Goal: Information Seeking & Learning: Learn about a topic

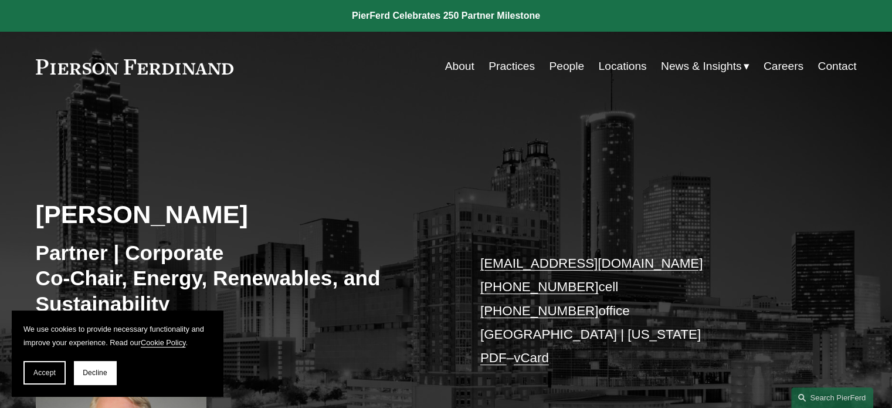
click at [501, 71] on link "Practices" at bounding box center [512, 66] width 46 height 22
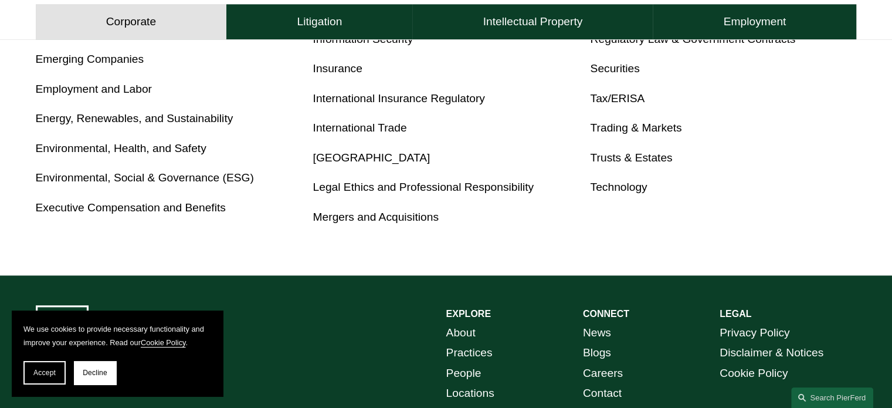
scroll to position [763, 0]
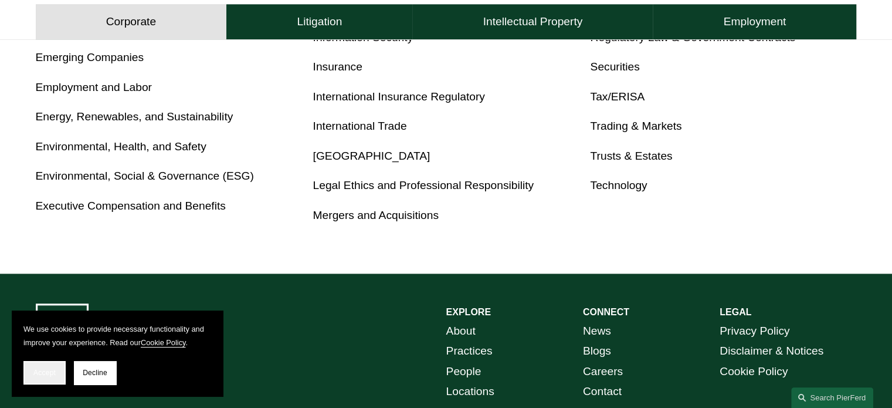
click at [49, 376] on span "Accept" at bounding box center [44, 372] width 22 height 8
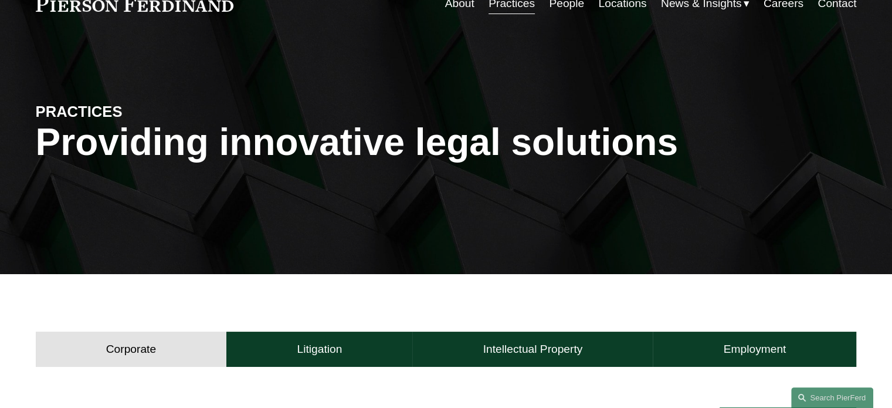
scroll to position [0, 0]
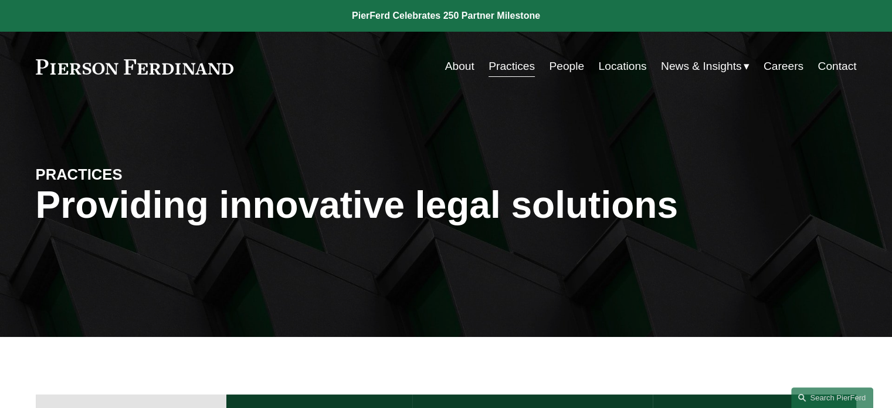
drag, startPoint x: 237, startPoint y: 67, endPoint x: 106, endPoint y: 65, distance: 131.4
click at [106, 65] on div "About Practices People Locations News & Insights News" at bounding box center [446, 66] width 821 height 22
drag, startPoint x: 32, startPoint y: 67, endPoint x: 225, endPoint y: 91, distance: 195.0
click at [225, 91] on div "Skip to Content About Practices People Locations" at bounding box center [446, 66] width 892 height 69
drag, startPoint x: 245, startPoint y: 69, endPoint x: 32, endPoint y: 66, distance: 213.6
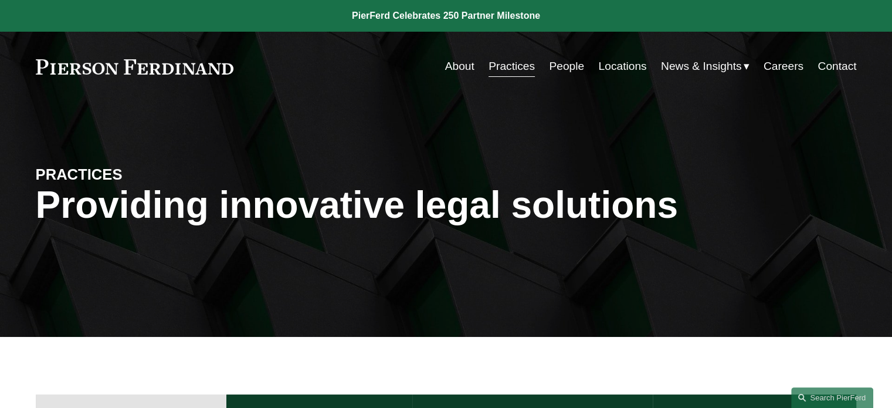
click at [32, 66] on div "Skip to Content About Practices People Locations" at bounding box center [446, 66] width 892 height 69
drag, startPoint x: 31, startPoint y: 61, endPoint x: 241, endPoint y: 73, distance: 210.4
click at [241, 73] on div "Skip to Content About Practices People Locations" at bounding box center [446, 66] width 892 height 69
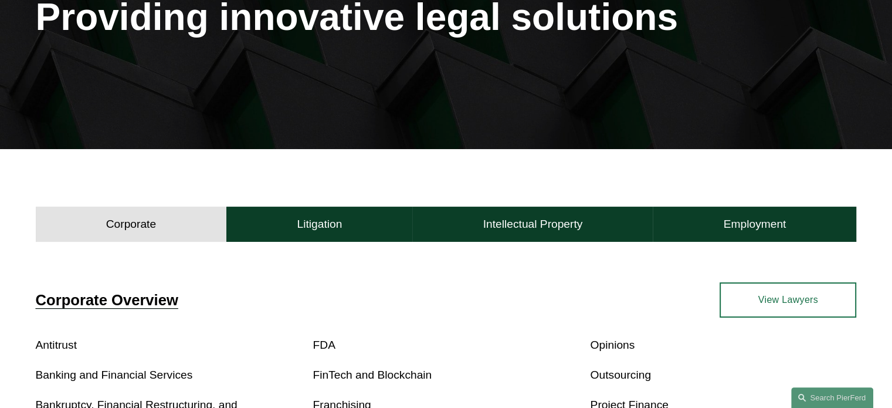
scroll to position [293, 0]
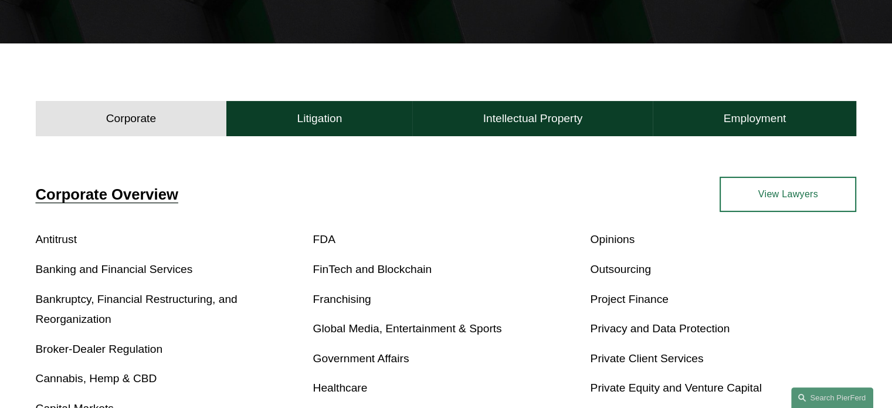
click at [627, 302] on link "Project Finance" at bounding box center [629, 299] width 78 height 12
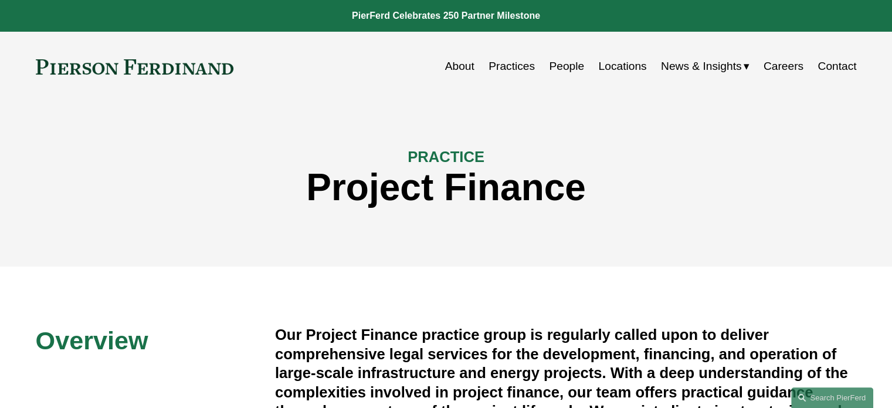
click at [608, 62] on link "Locations" at bounding box center [622, 66] width 48 height 22
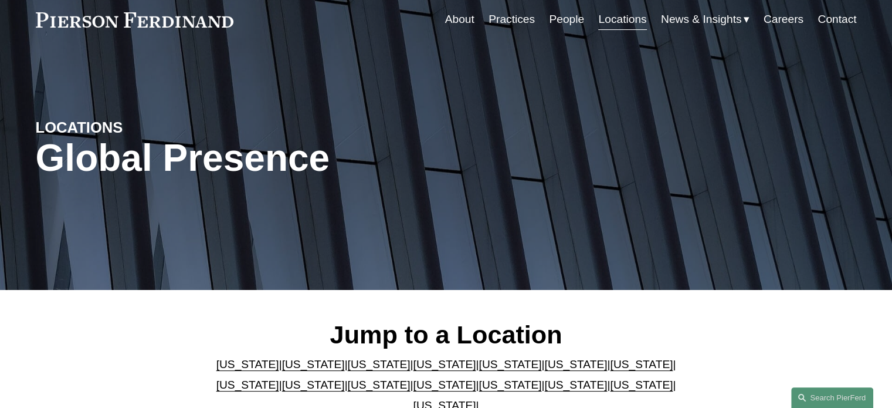
scroll to position [235, 0]
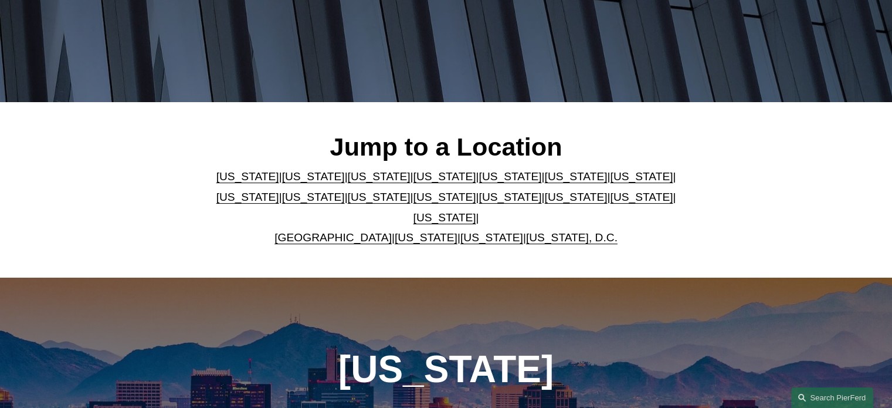
click at [462, 231] on link "Washington" at bounding box center [492, 237] width 63 height 12
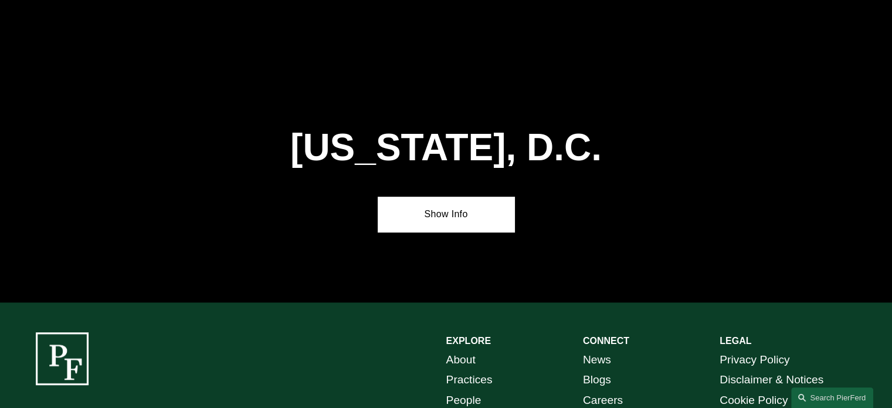
scroll to position [5046, 0]
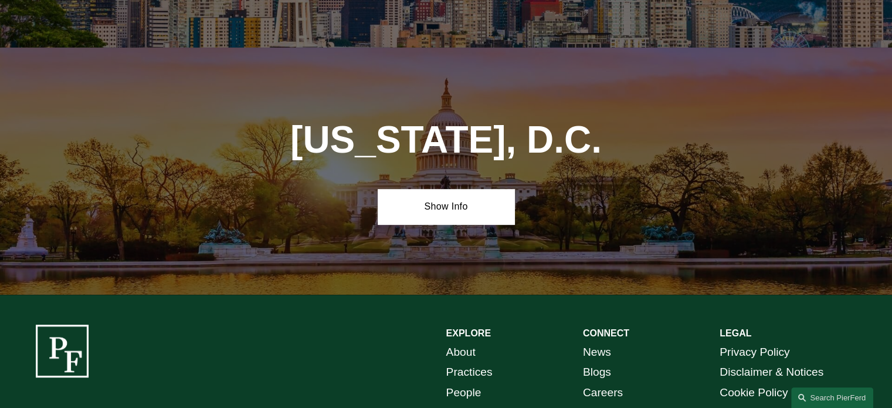
click at [467, 383] on link "People" at bounding box center [463, 393] width 35 height 21
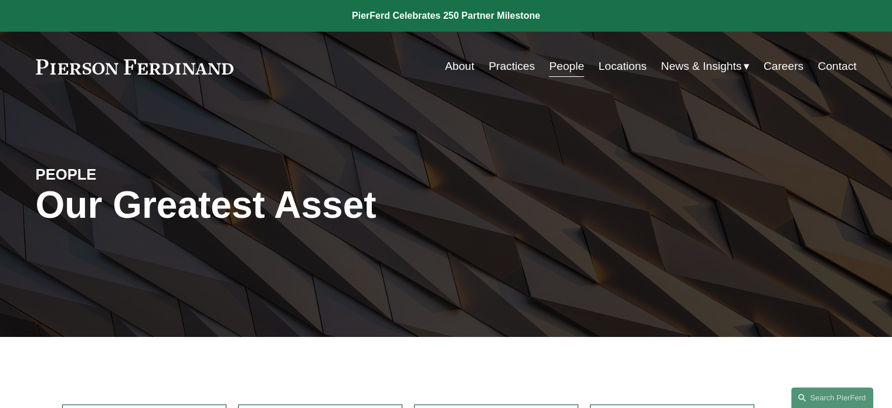
click at [556, 69] on link "People" at bounding box center [566, 66] width 35 height 22
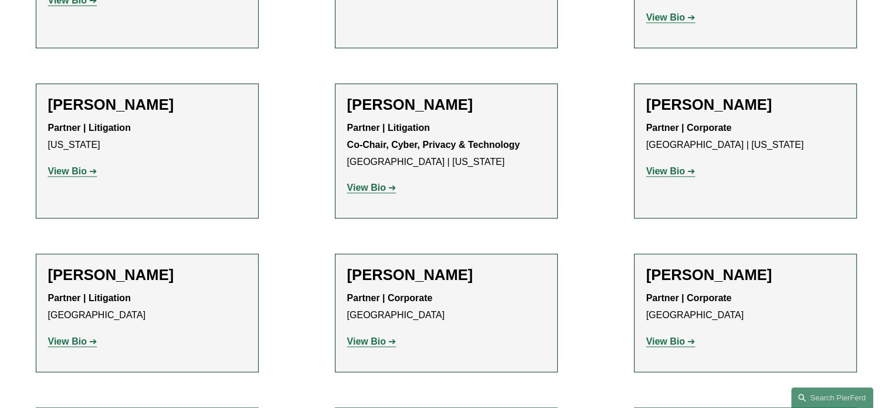
scroll to position [10502, 0]
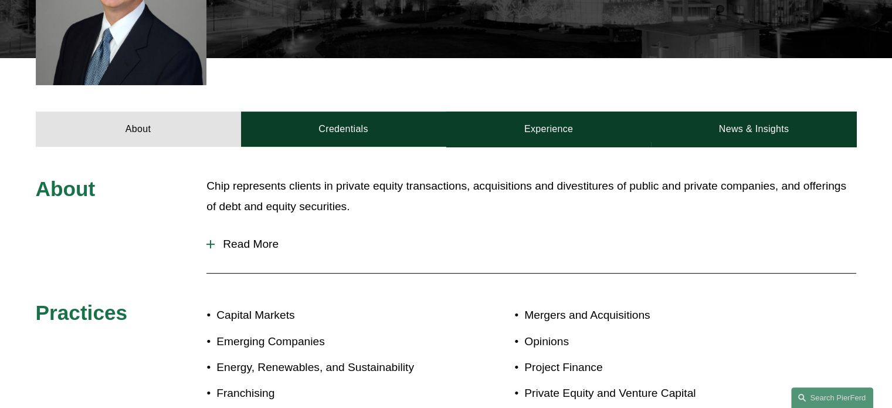
scroll to position [400, 0]
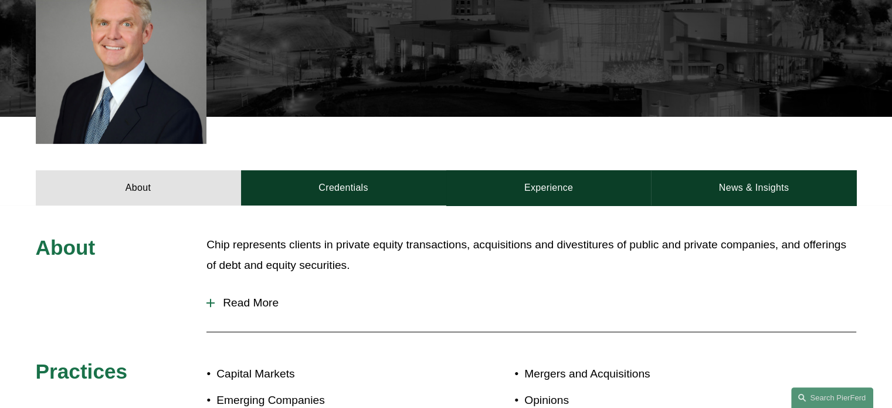
click at [211, 302] on div at bounding box center [210, 303] width 1 height 8
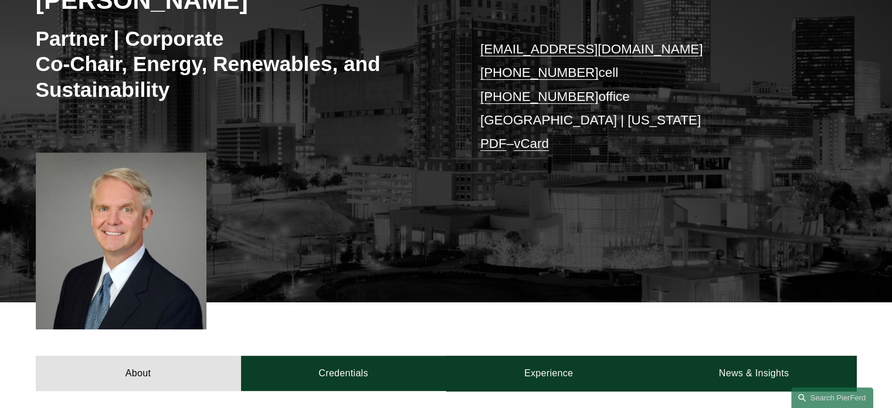
scroll to position [235, 0]
